Goal: Task Accomplishment & Management: Complete application form

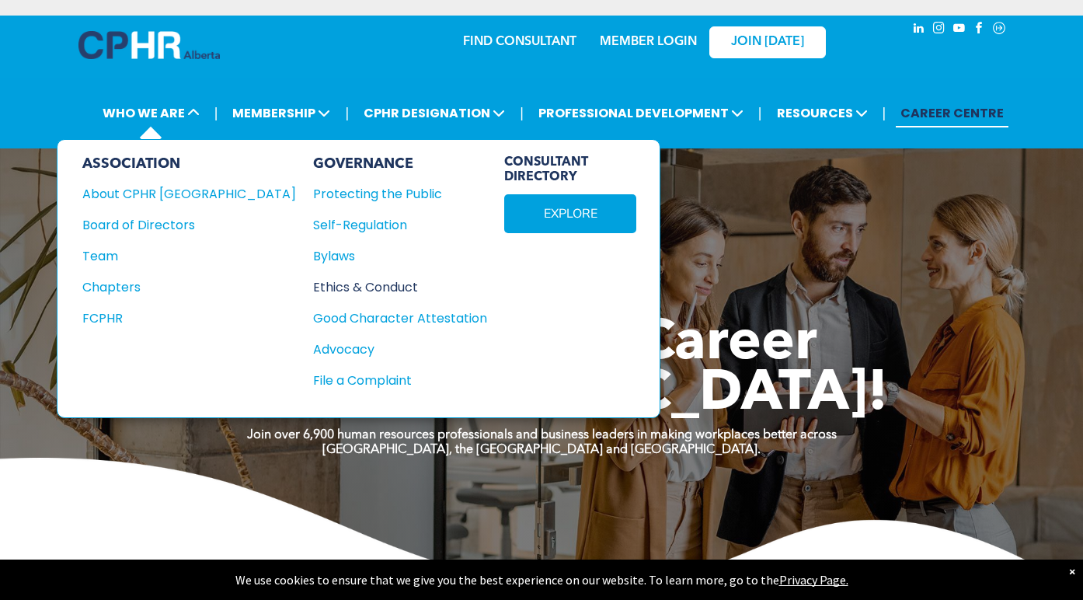
click at [313, 290] on div "Ethics & Conduct" at bounding box center [391, 286] width 157 height 19
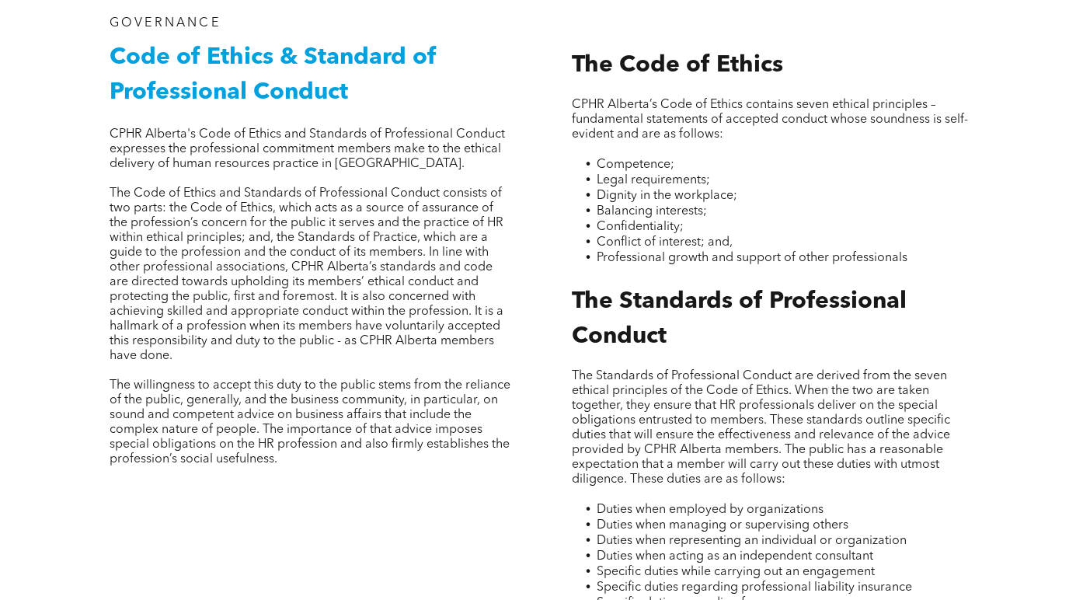
scroll to position [47, 0]
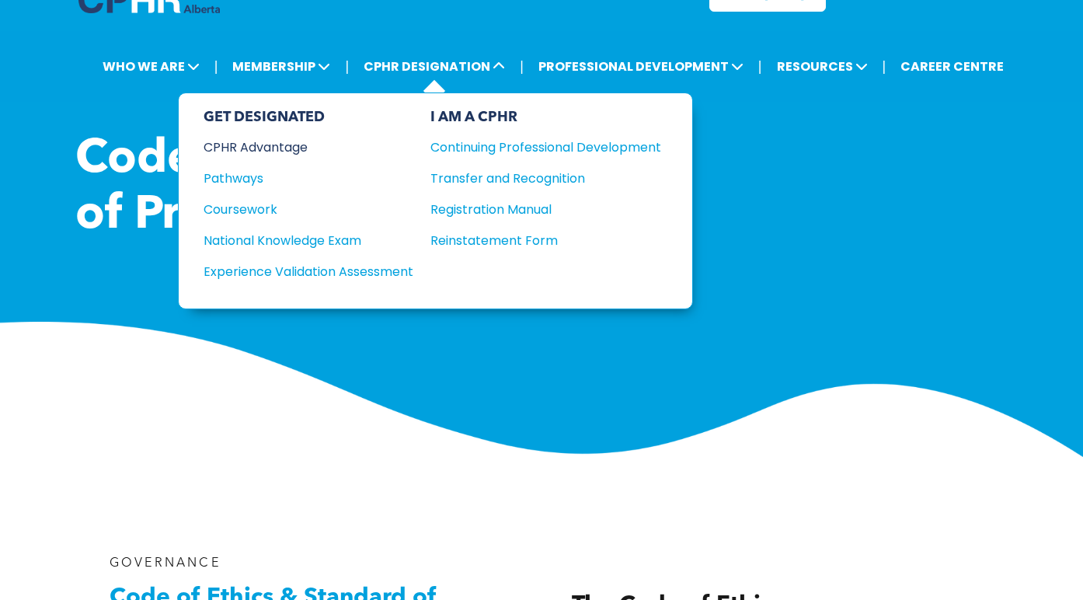
click at [233, 148] on div "CPHR Advantage" at bounding box center [298, 147] width 189 height 19
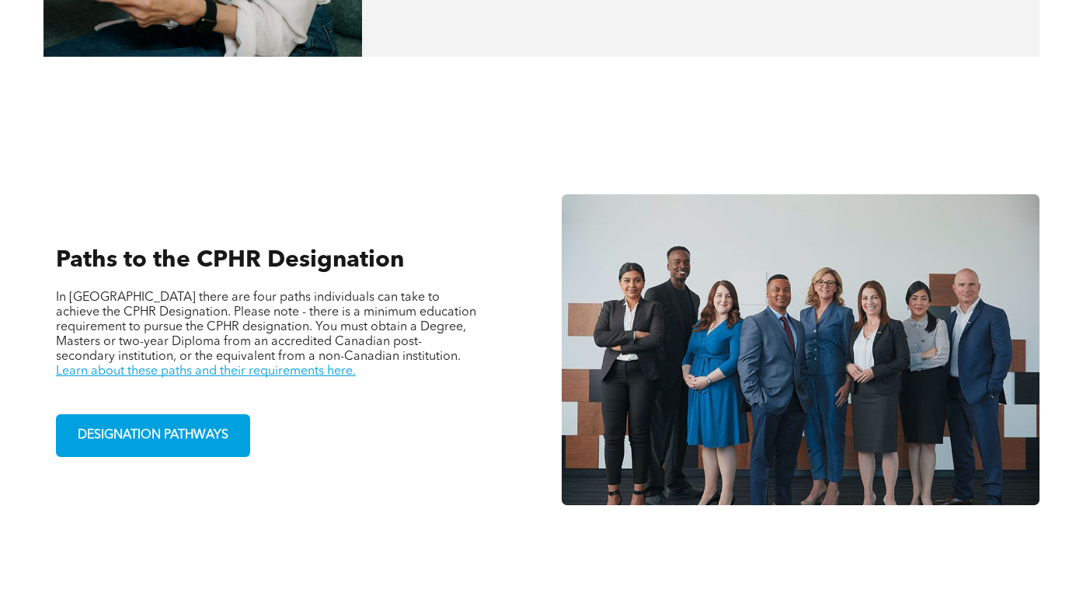
scroll to position [1363, 0]
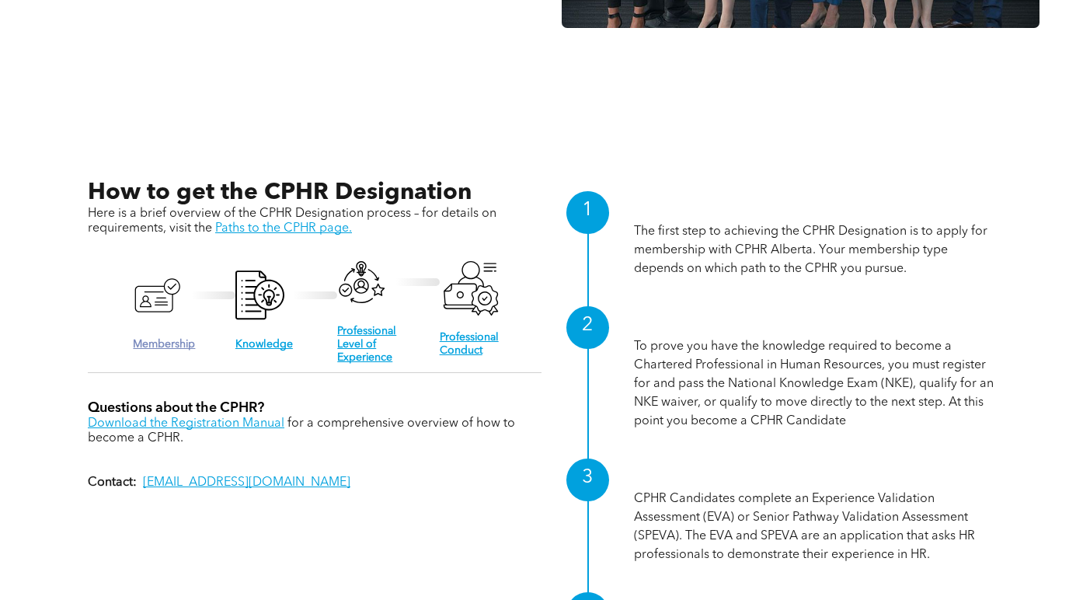
click at [154, 339] on link "Membership" at bounding box center [164, 344] width 62 height 11
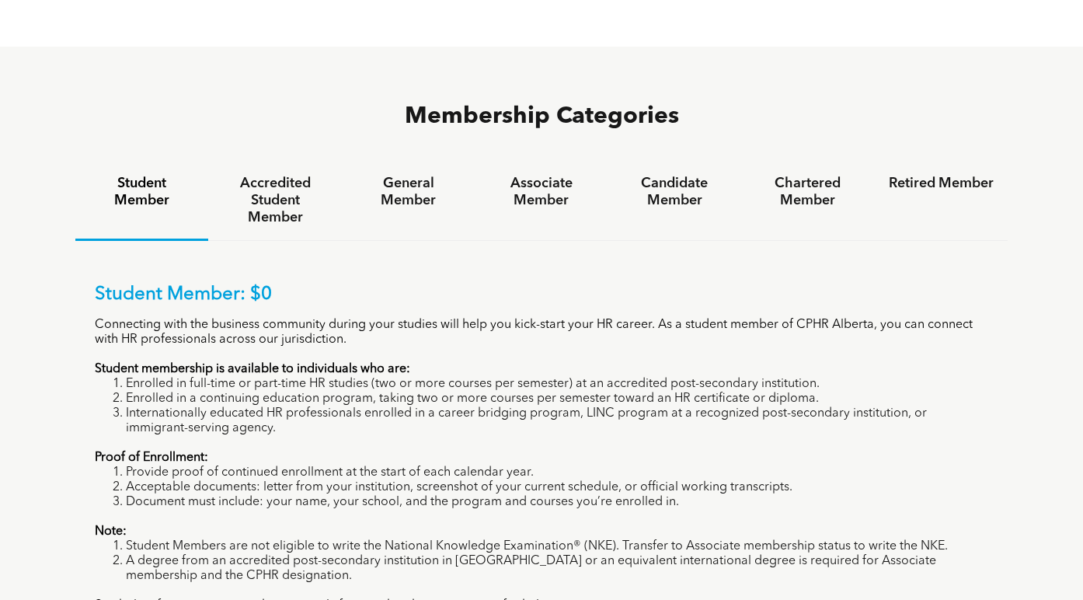
scroll to position [960, 0]
click at [409, 174] on h4 "General Member" at bounding box center [408, 191] width 105 height 34
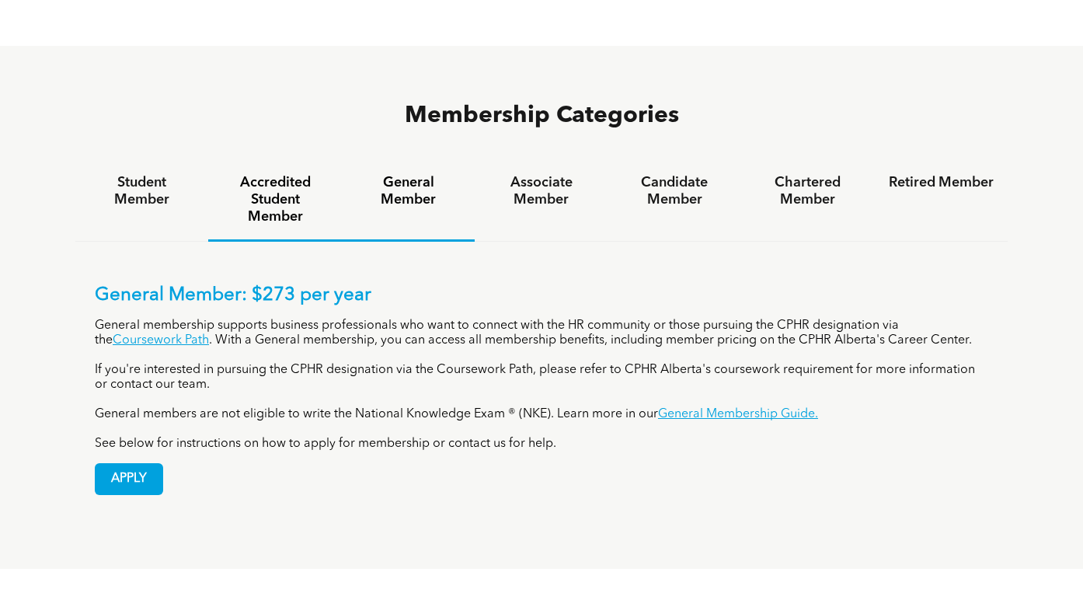
click at [337, 160] on div "Accredited Student Member" at bounding box center [274, 201] width 133 height 82
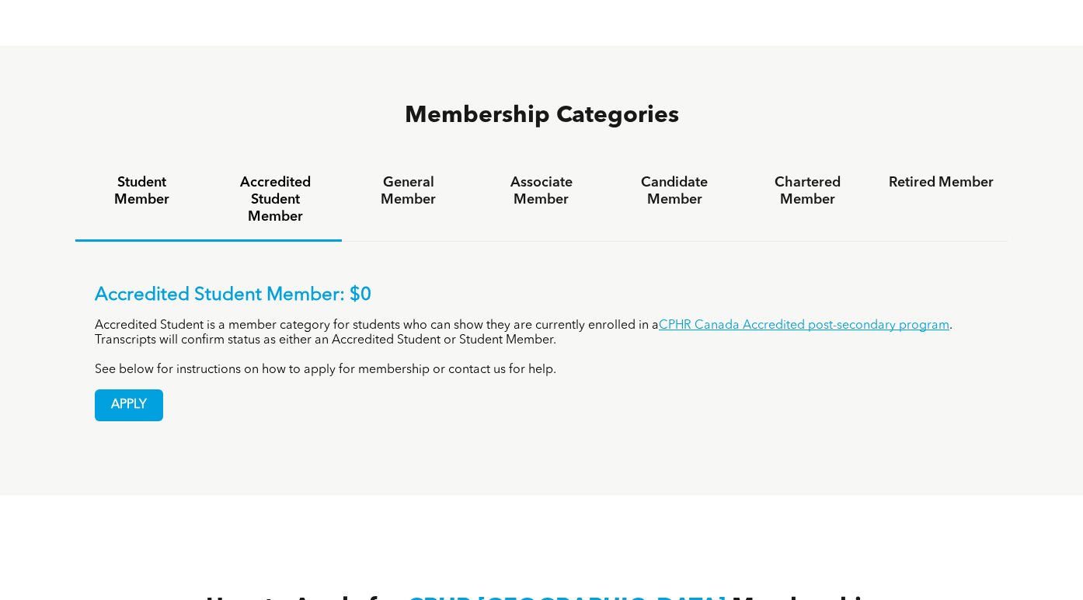
click at [172, 160] on div "Student Member" at bounding box center [141, 201] width 133 height 82
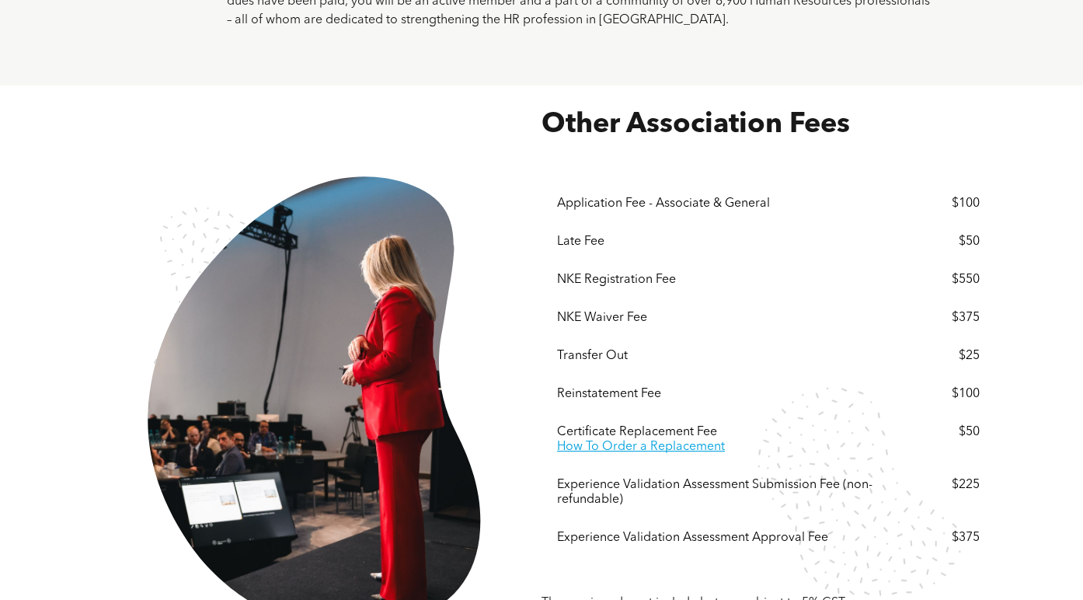
scroll to position [3201, 0]
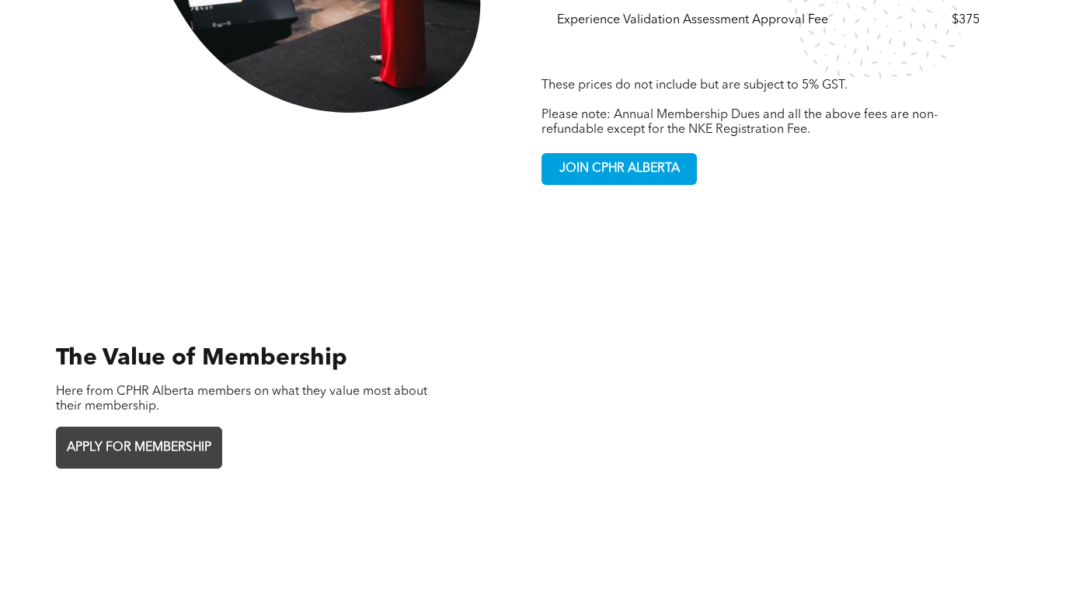
click at [173, 433] on span "APPLY FOR MEMBERSHIP" at bounding box center [138, 448] width 155 height 30
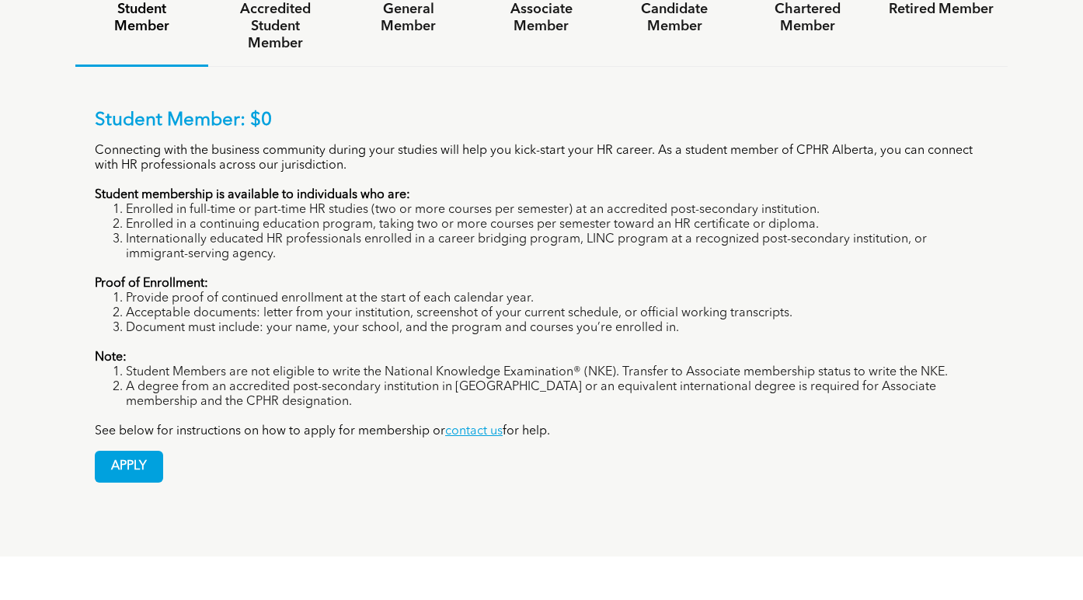
scroll to position [1135, 0]
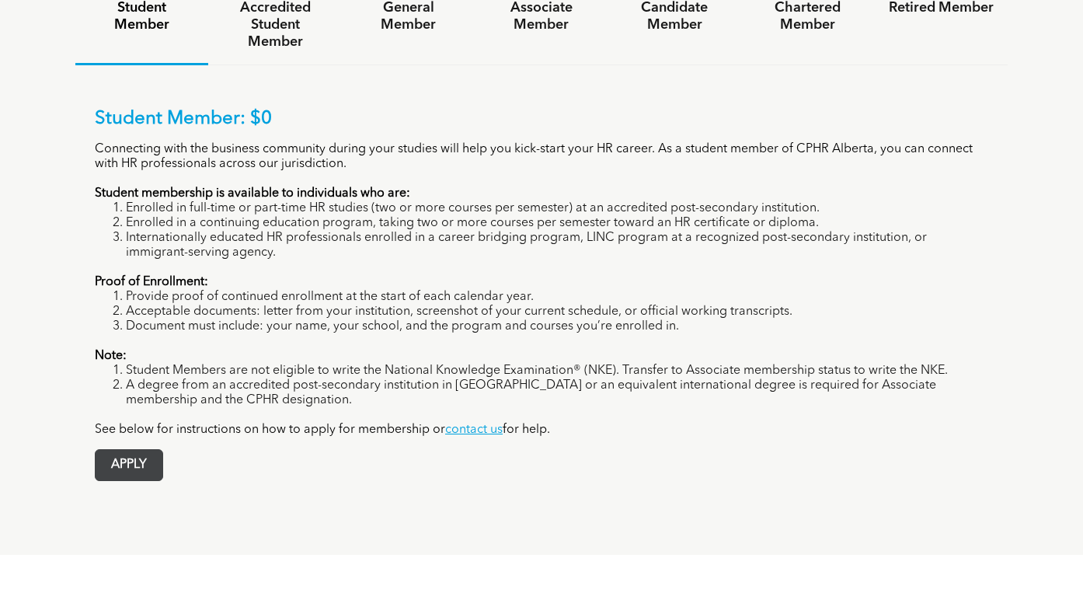
click at [149, 450] on span "APPLY" at bounding box center [129, 465] width 67 height 30
